Goal: Task Accomplishment & Management: Manage account settings

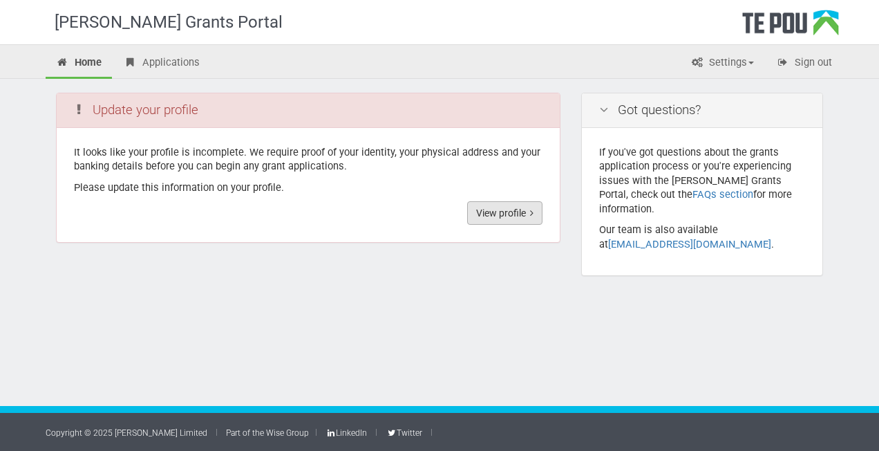
click at [491, 212] on link "View profile" at bounding box center [504, 212] width 75 height 23
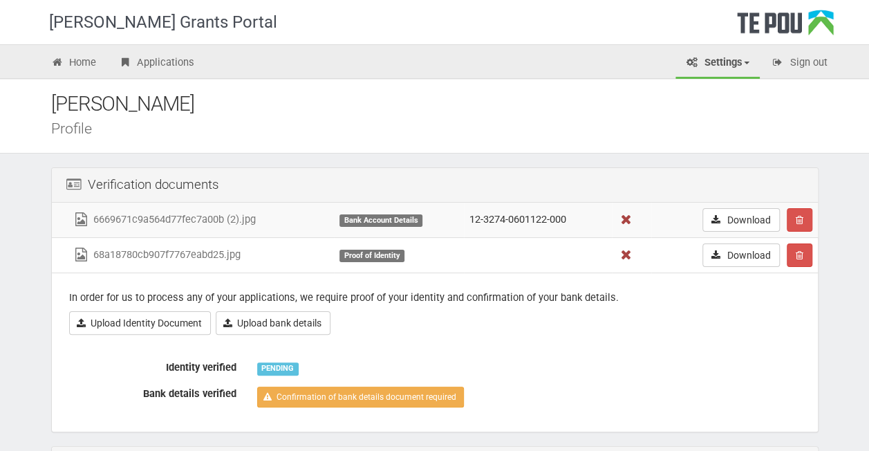
click at [621, 221] on icon at bounding box center [625, 219] width 17 height 10
click at [629, 217] on icon at bounding box center [625, 219] width 17 height 10
click at [625, 216] on icon at bounding box center [625, 219] width 17 height 10
click at [802, 221] on icon "button" at bounding box center [799, 220] width 8 height 10
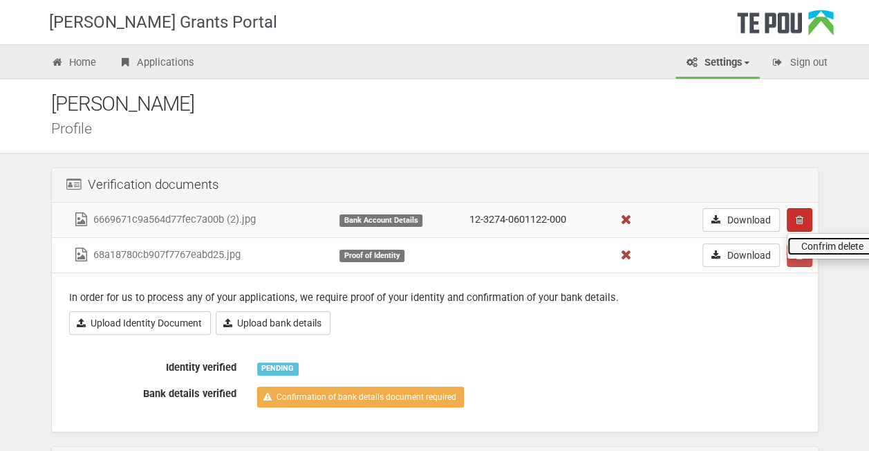
click at [813, 237] on link "Confrim delete" at bounding box center [841, 246] width 109 height 18
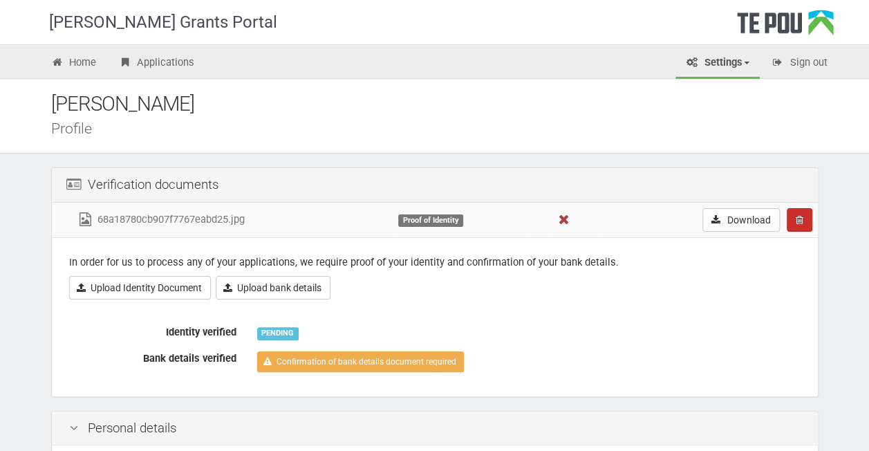
click at [800, 216] on icon "button" at bounding box center [799, 220] width 8 height 10
click at [813, 243] on link "Confrim delete" at bounding box center [841, 246] width 109 height 18
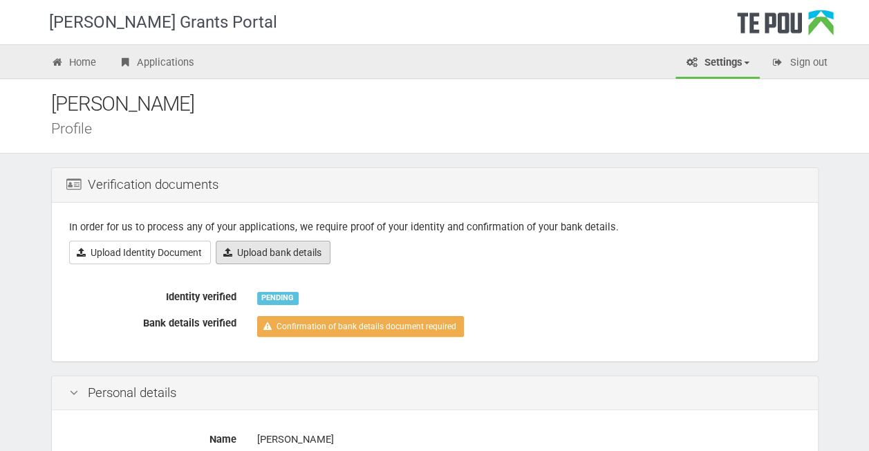
click at [284, 249] on link "Upload bank details" at bounding box center [273, 252] width 115 height 23
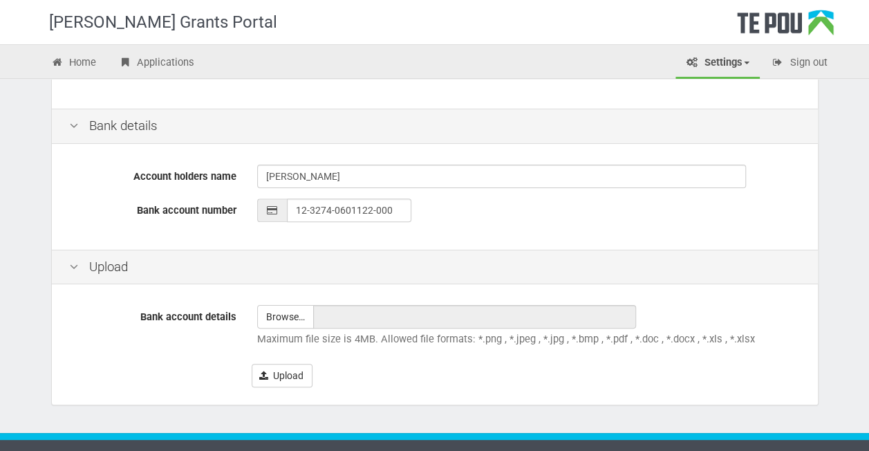
scroll to position [319, 0]
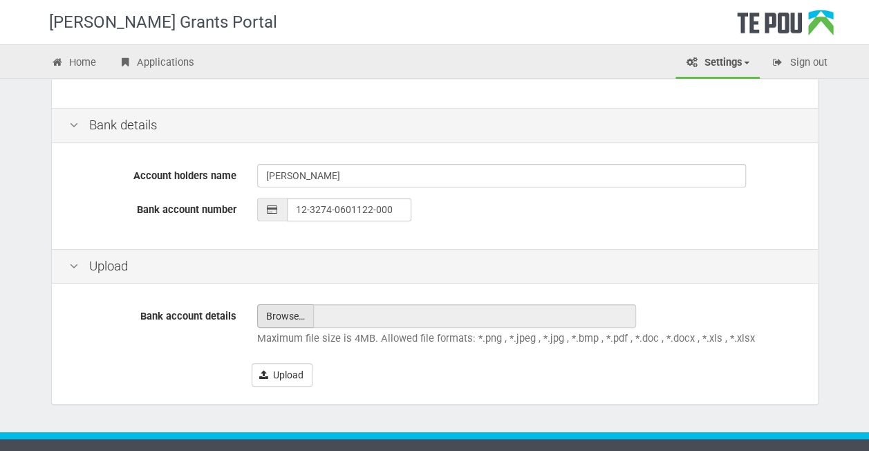
click at [292, 313] on input "file" at bounding box center [285, 316] width 55 height 22
click at [290, 316] on input "file" at bounding box center [285, 316] width 55 height 22
type input "C:\fakepath\Bank Statement.pdf"
type input "Bank Statement.pdf"
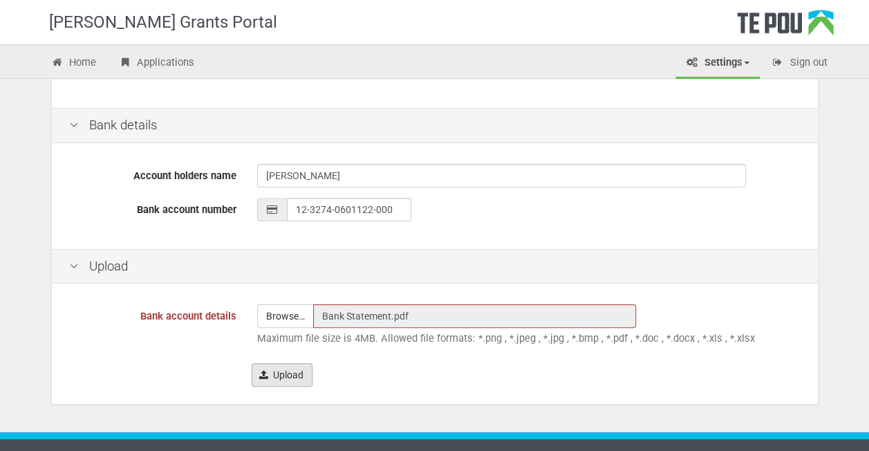
click at [265, 371] on icon "submit" at bounding box center [263, 375] width 9 height 10
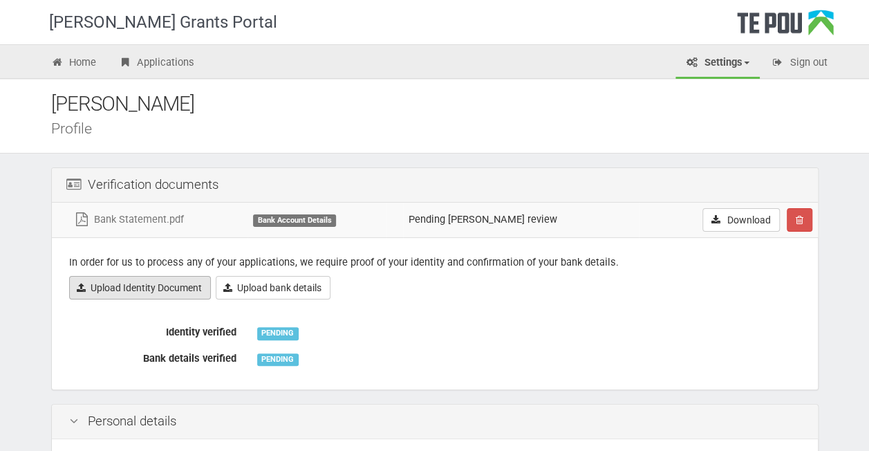
click at [142, 289] on link "Upload Identity Document" at bounding box center [140, 287] width 142 height 23
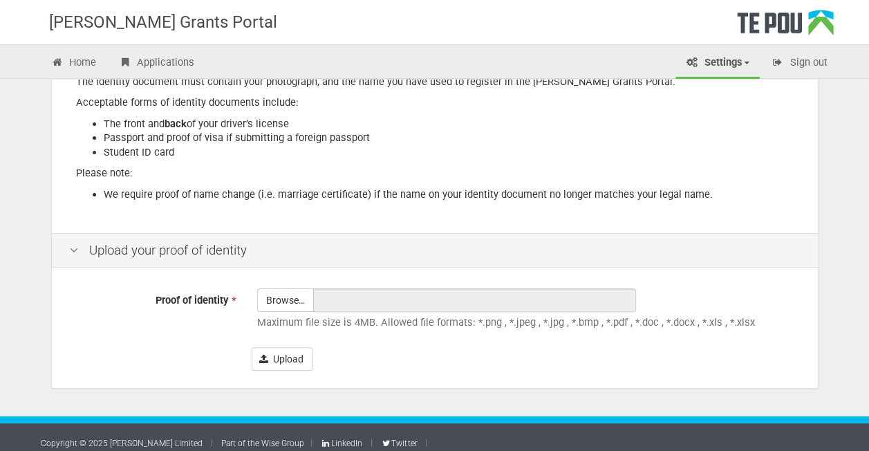
scroll to position [238, 0]
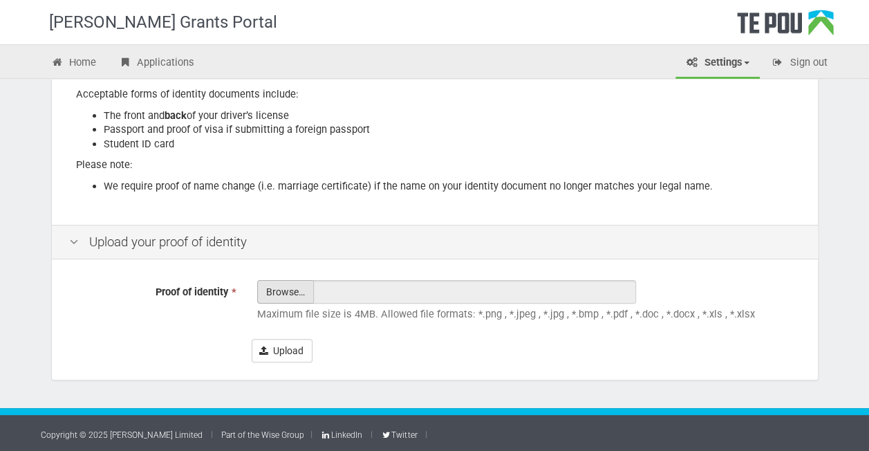
click at [282, 295] on input "Proof of identity *" at bounding box center [285, 330] width 55 height 99
click at [286, 286] on input "Proof of identity *" at bounding box center [285, 330] width 55 height 99
type input "C:\fakepath\Drivers Licence.pdf"
type input "Drivers Licence.pdf"
click at [278, 350] on button "Upload" at bounding box center [282, 350] width 61 height 23
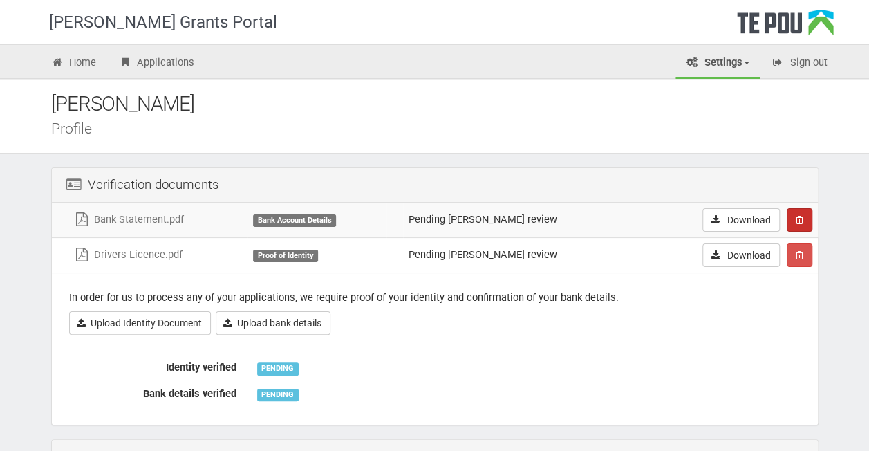
click at [809, 216] on button "button" at bounding box center [799, 219] width 26 height 23
click at [816, 243] on link "Confrim delete" at bounding box center [841, 246] width 109 height 18
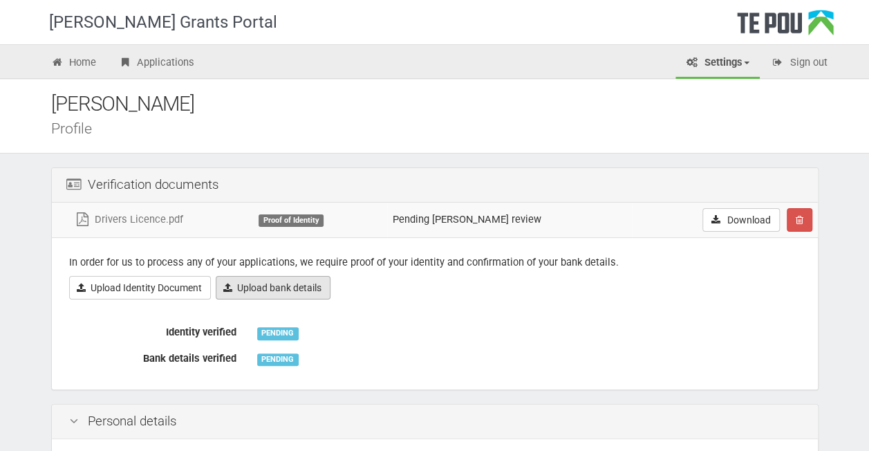
click at [249, 280] on link "Upload bank details" at bounding box center [273, 287] width 115 height 23
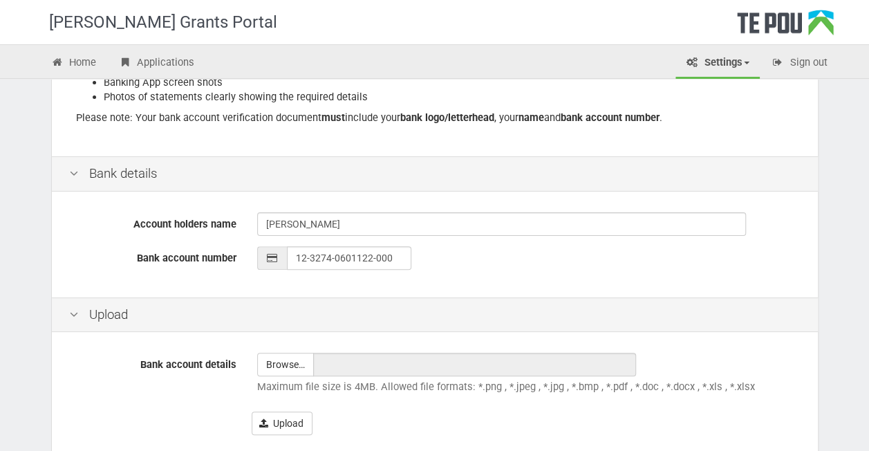
scroll to position [343, 0]
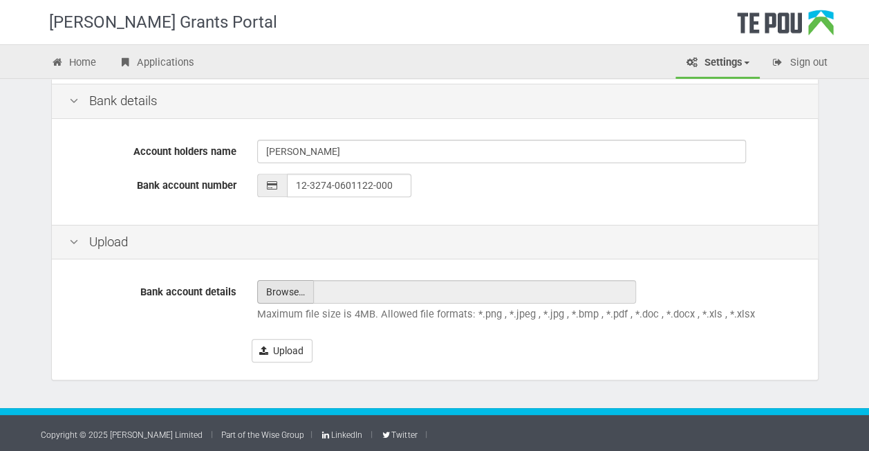
click at [297, 296] on input "file" at bounding box center [285, 292] width 55 height 22
type input "C:\fakepath\Document.pdf"
type input "Document.pdf"
click at [272, 346] on button "Upload" at bounding box center [282, 350] width 61 height 23
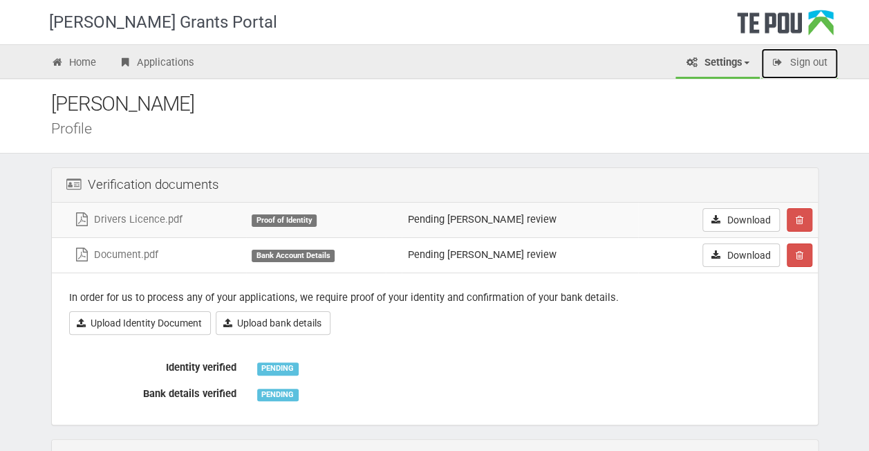
click at [803, 62] on link "Sign out" at bounding box center [799, 63] width 77 height 30
